Goal: Information Seeking & Learning: Learn about a topic

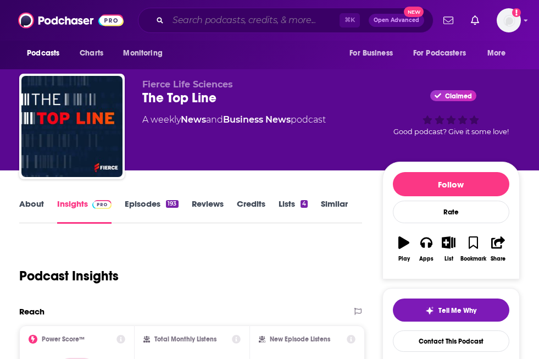
click at [199, 18] on input "Search podcasts, credits, & more..." at bounding box center [254, 21] width 172 height 18
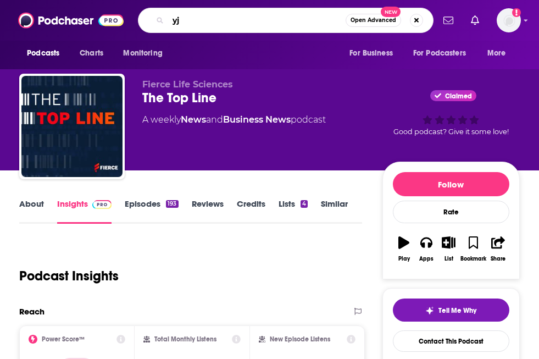
type input "y"
type input "the resetter podcast"
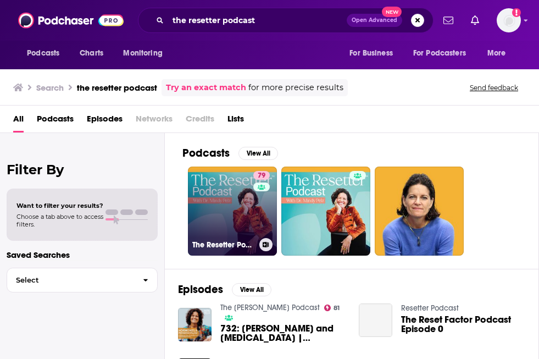
click at [228, 212] on link "79 The Resetter Podcast with Dr. [PERSON_NAME]" at bounding box center [232, 211] width 89 height 89
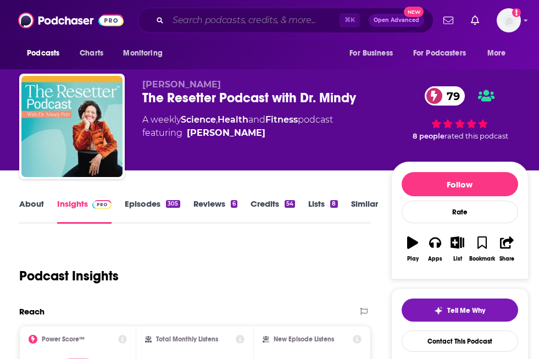
click at [182, 14] on input "Search podcasts, credits, & more..." at bounding box center [254, 21] width 172 height 18
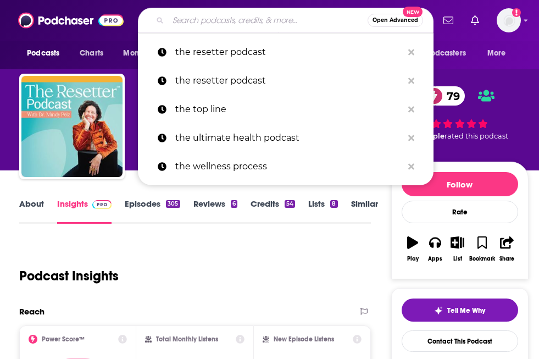
paste input "The Longevity & Lifestyle Podcast"
type input "The Longevity & Lifestyle Podcast"
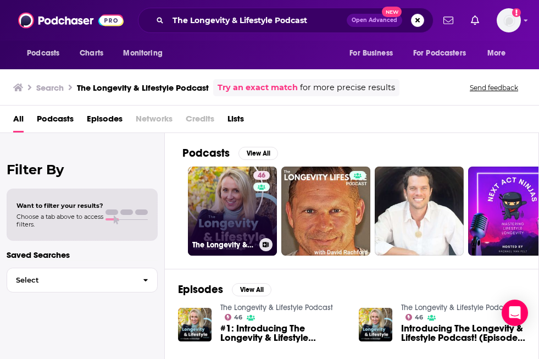
click at [233, 212] on link "46 The Longevity & Lifestyle Podcast" at bounding box center [232, 211] width 89 height 89
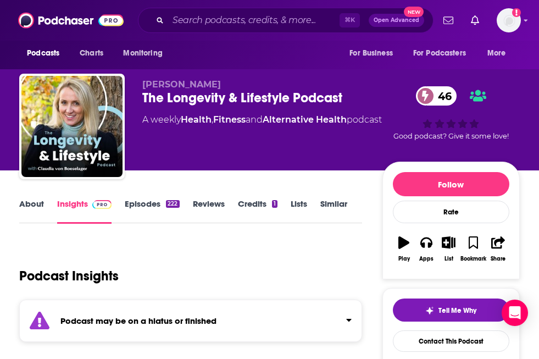
scroll to position [10, 0]
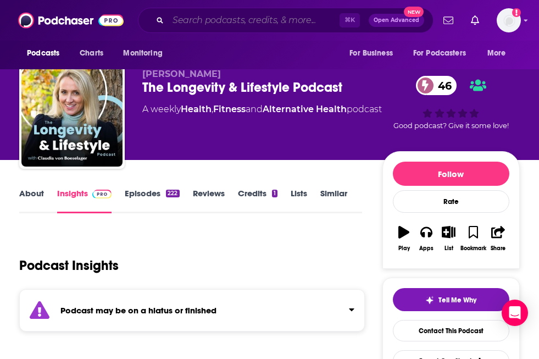
click at [203, 18] on input "Search podcasts, credits, & more..." at bounding box center [254, 21] width 172 height 18
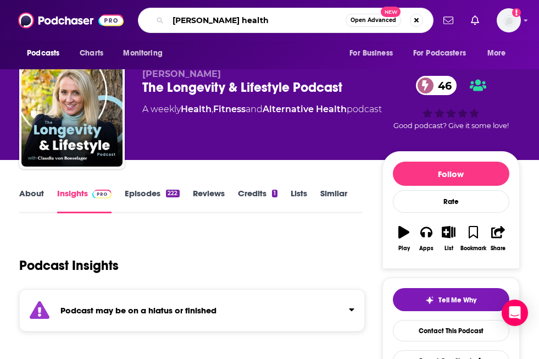
paste input "[PERSON_NAME]"
type input "[PERSON_NAME] health [PERSON_NAME]"
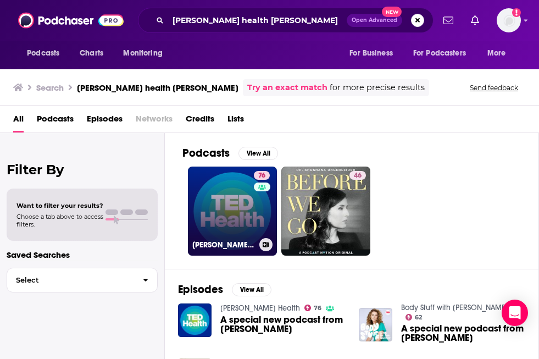
click at [241, 225] on link "76 [PERSON_NAME] Health" at bounding box center [232, 211] width 89 height 89
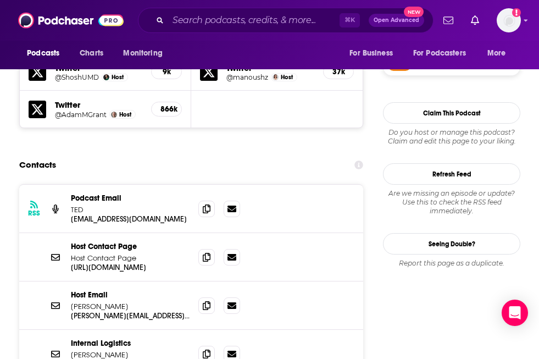
scroll to position [1017, 0]
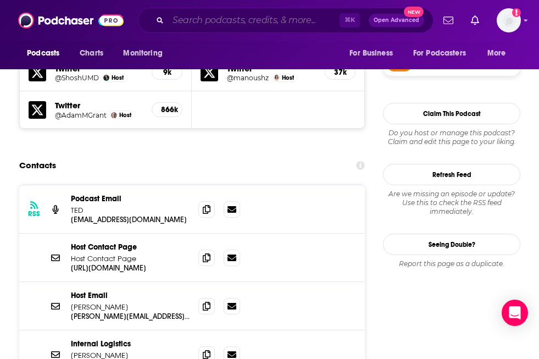
click at [186, 21] on input "Search podcasts, credits, & more..." at bounding box center [254, 21] width 172 height 18
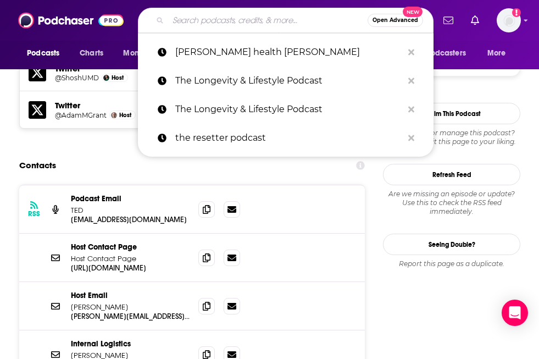
paste input "Take Control of your Health [PERSON_NAME]"
type input "Take Control of your Health [PERSON_NAME]"
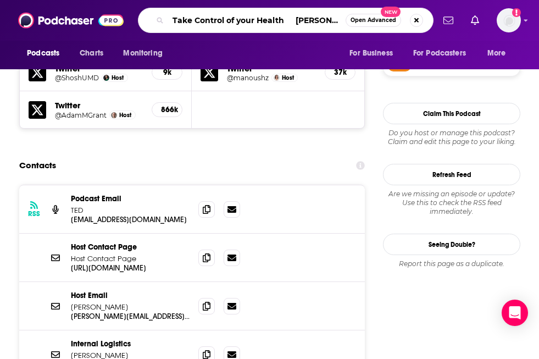
scroll to position [0, 20]
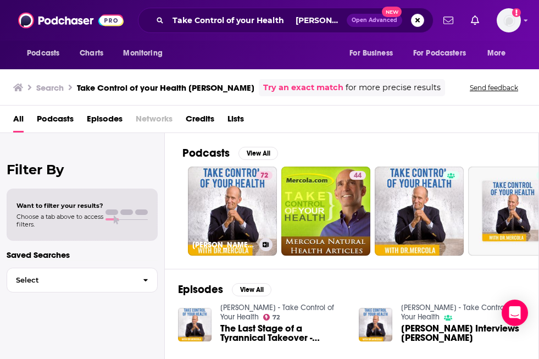
click at [214, 192] on link "72 [PERSON_NAME] - Take Control of Your Health" at bounding box center [232, 211] width 89 height 89
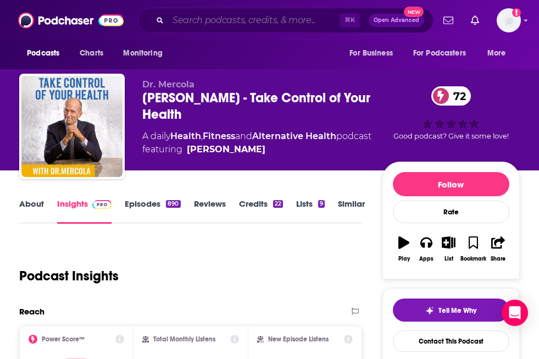
click at [186, 23] on input "Search podcasts, credits, & more..." at bounding box center [254, 21] width 172 height 18
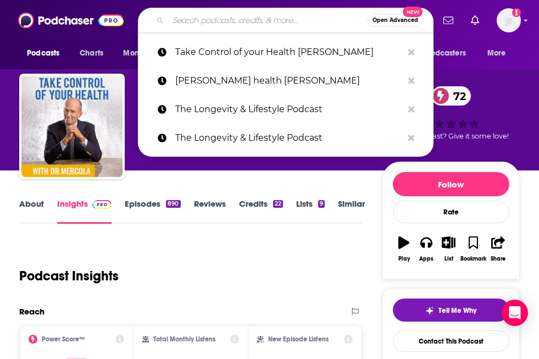
paste input "The MindBodyGreen Podcast [PERSON_NAME]"
type input "The MindBodyGreen Podcast [PERSON_NAME]"
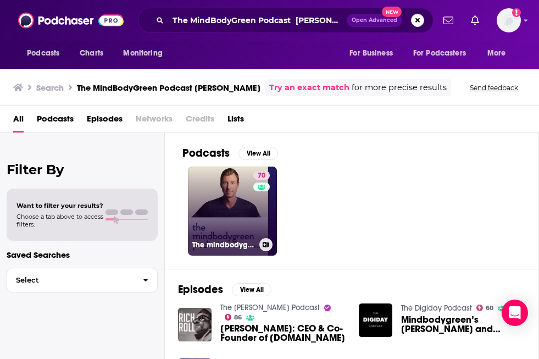
click at [227, 214] on link "70 The mindbodygreen Podcast" at bounding box center [232, 211] width 89 height 89
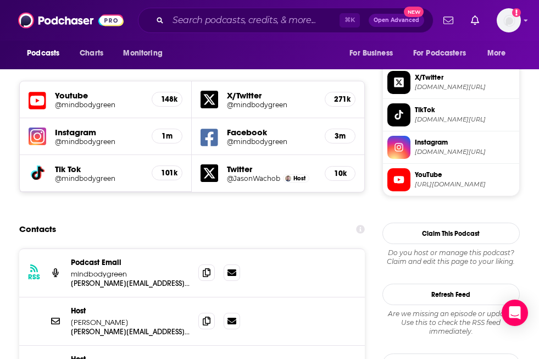
scroll to position [954, 0]
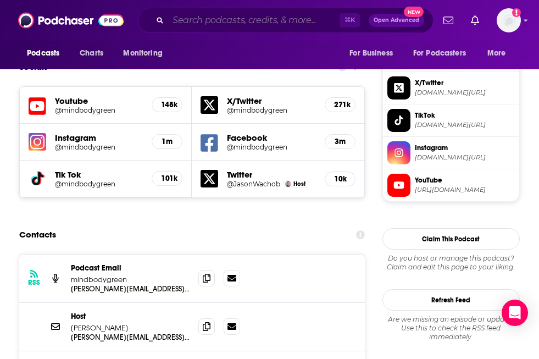
click at [200, 25] on input "Search podcasts, credits, & more..." at bounding box center [254, 21] width 172 height 18
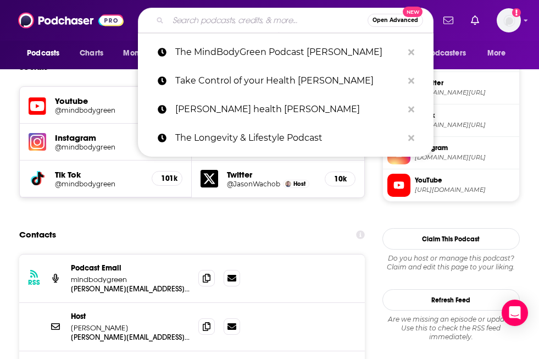
paste input "The MedTech Talks Podcast [PERSON_NAME]"
type input "The MedTech Talks Podcast [PERSON_NAME]"
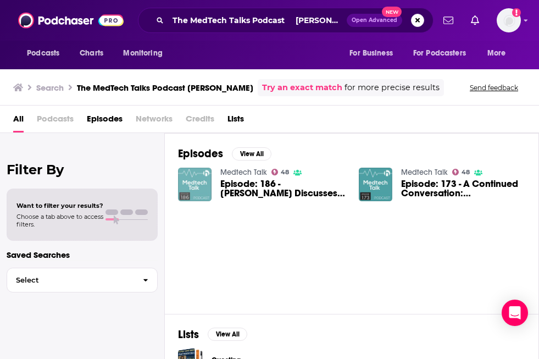
click at [200, 178] on img "Episode: 186 - Conor Hanley Discusses Leadership, Assimilating Perspectives, an…" at bounding box center [195, 185] width 34 height 34
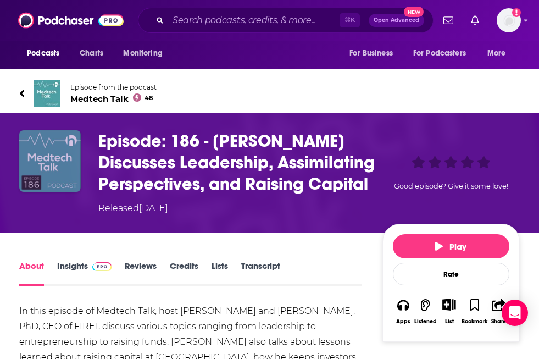
click at [63, 152] on img "Episode: 186 - Conor Hanley Discusses Leadership, Assimilating Perspectives, an…" at bounding box center [50, 161] width 62 height 62
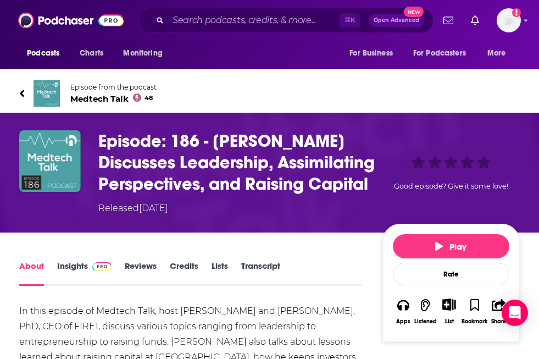
click at [100, 96] on span "Medtech Talk 48" at bounding box center [113, 98] width 86 height 10
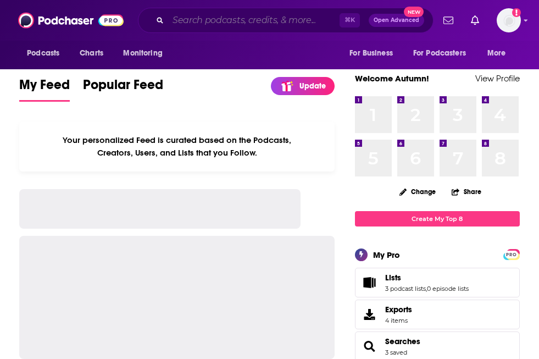
click at [179, 21] on input "Search podcasts, credits, & more..." at bounding box center [254, 21] width 172 height 18
